Goal: Go to known website: Access a specific website the user already knows

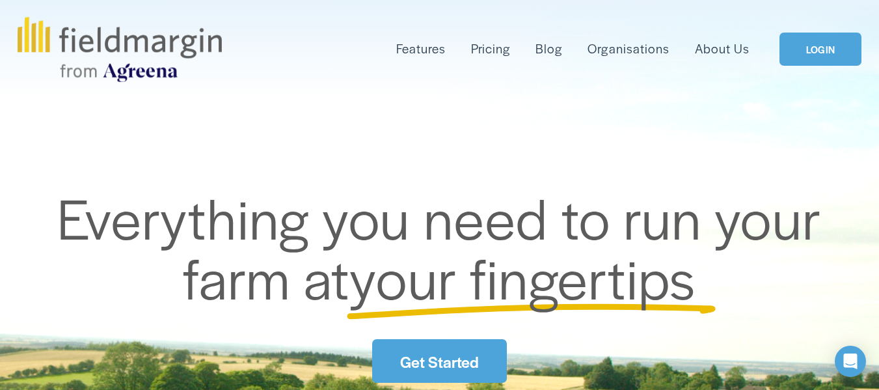
drag, startPoint x: 0, startPoint y: 0, endPoint x: 800, endPoint y: 47, distance: 801.6
click at [800, 47] on link "LOGIN" at bounding box center [820, 49] width 82 height 33
